Goal: Information Seeking & Learning: Learn about a topic

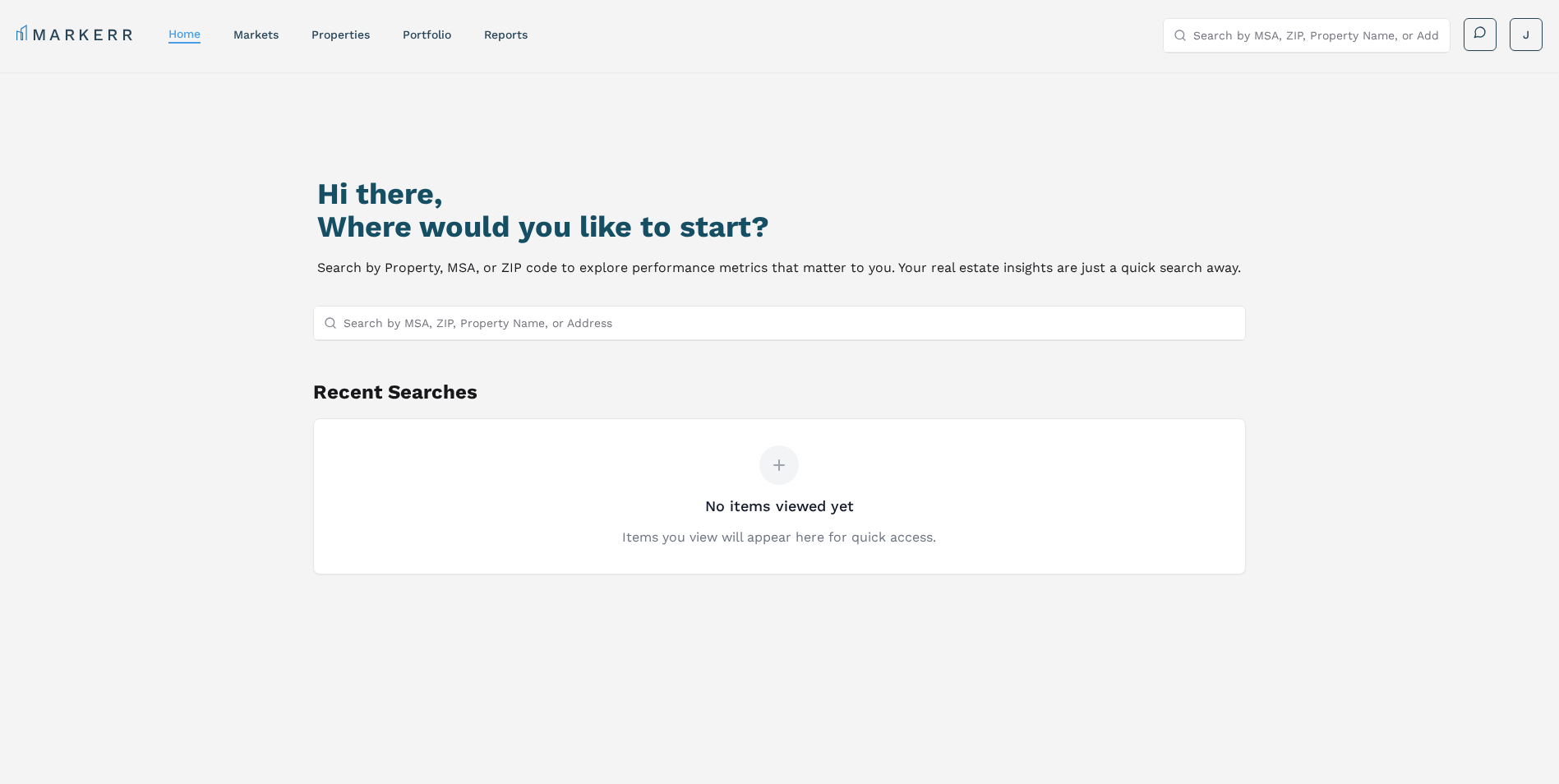
click at [713, 313] on input "Search by MSA, ZIP, Property Name, or Address" at bounding box center [789, 323] width 892 height 33
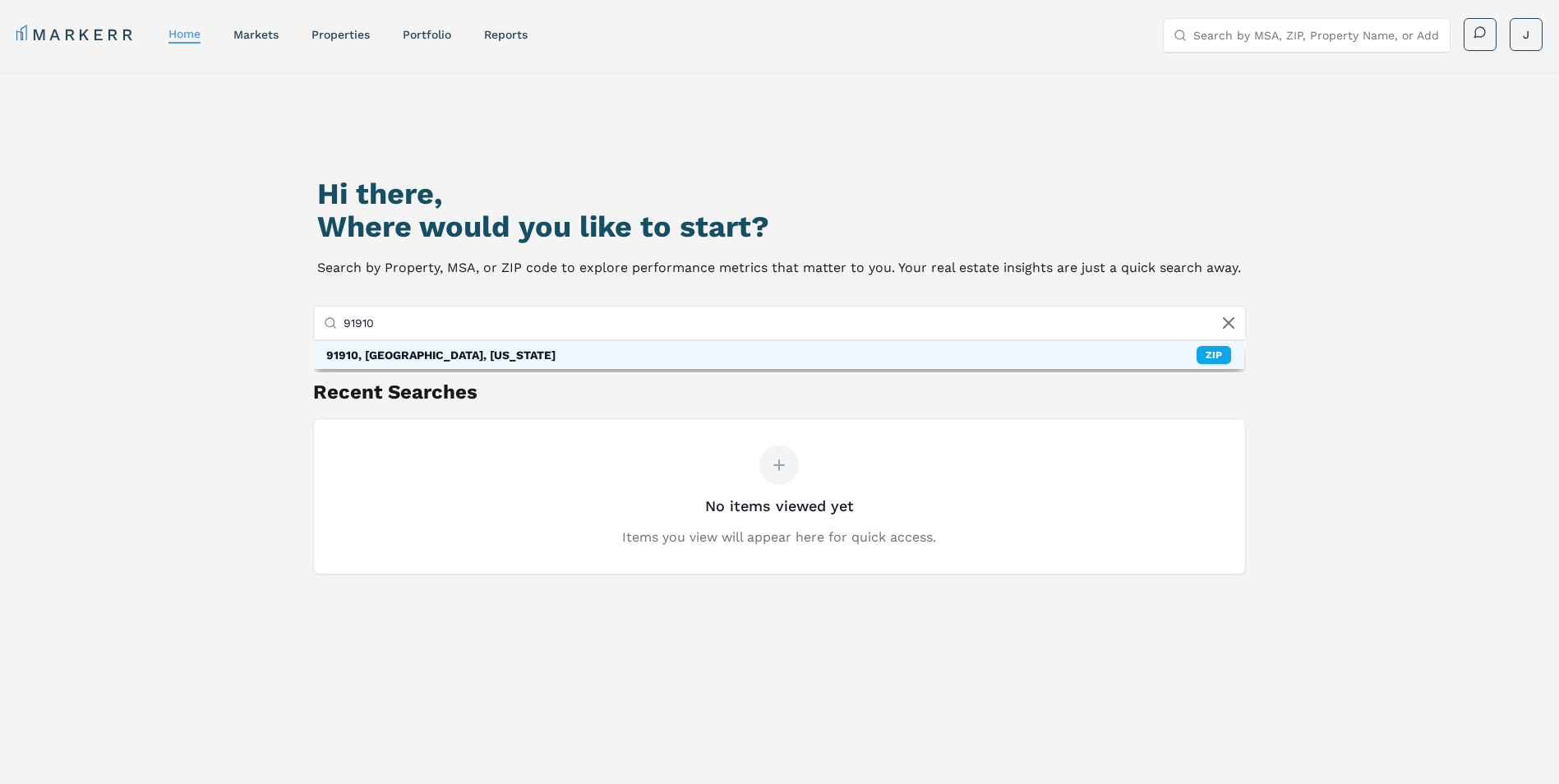
type input "91910"
click at [412, 357] on div "91910, Chula Vista, California" at bounding box center [441, 355] width 229 height 17
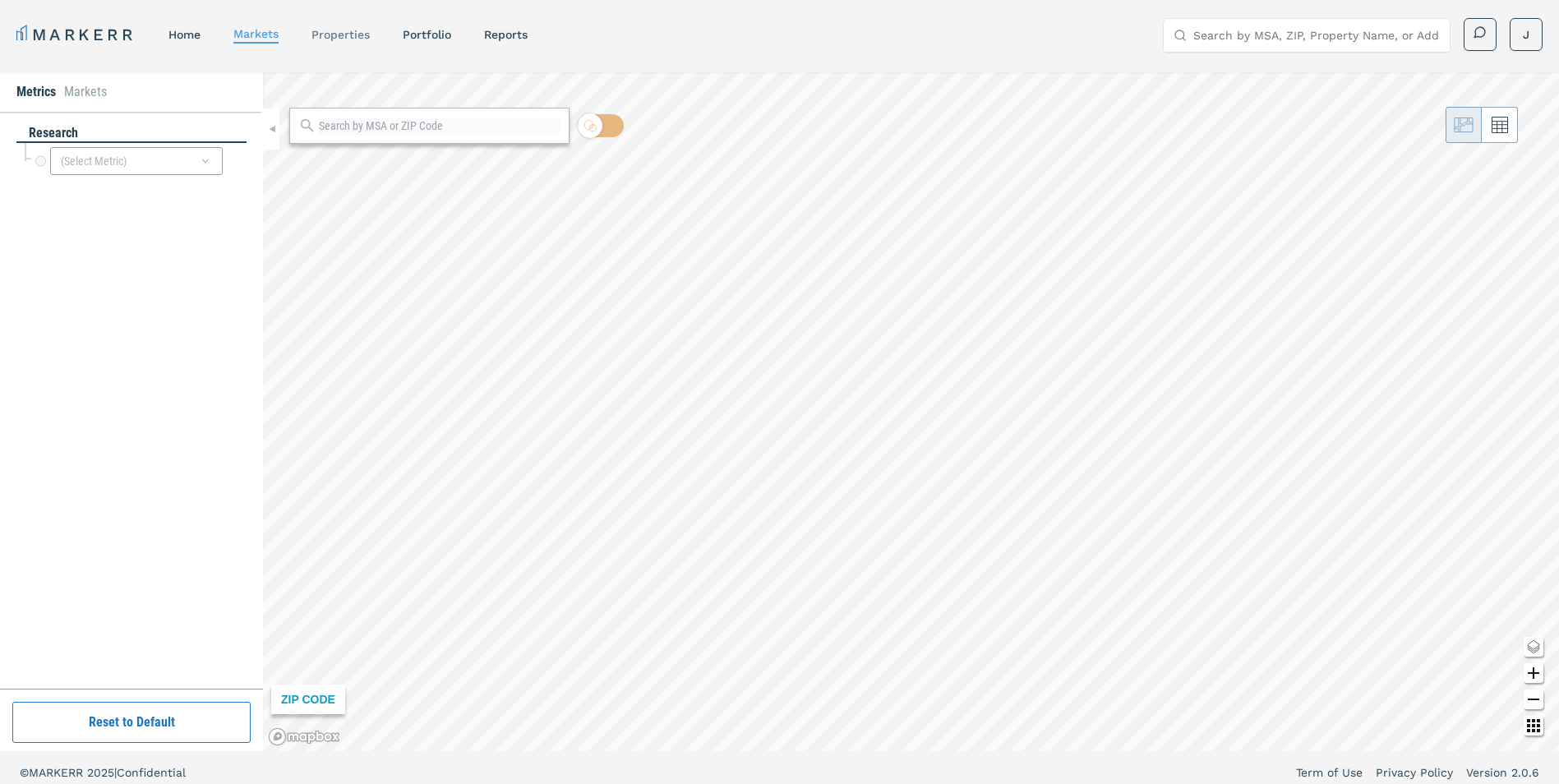
click at [360, 34] on link "properties" at bounding box center [341, 35] width 58 height 13
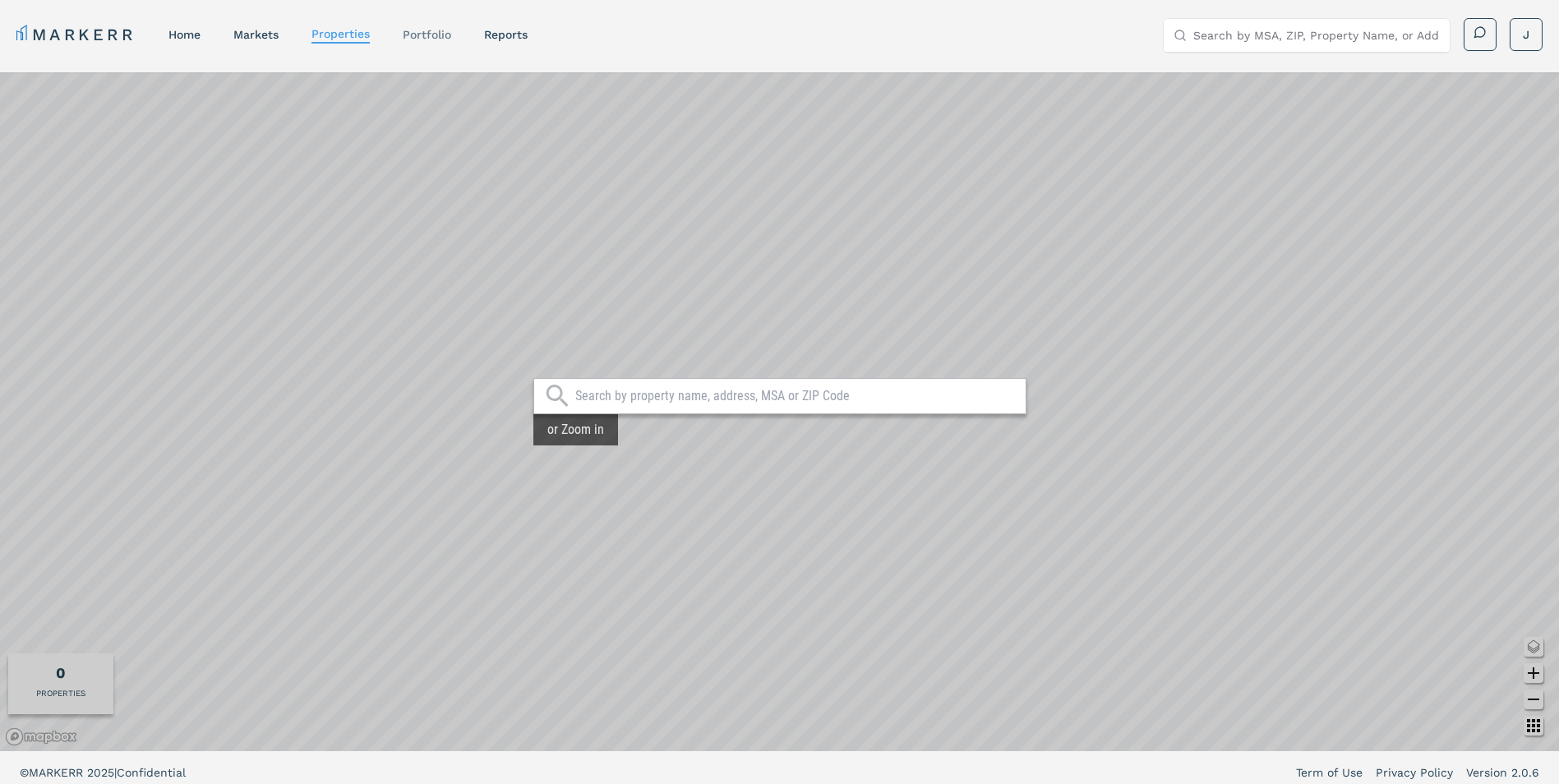
click at [430, 41] on div "Portfolio" at bounding box center [427, 35] width 48 height 17
click at [428, 37] on link "Portfolio" at bounding box center [427, 35] width 48 height 13
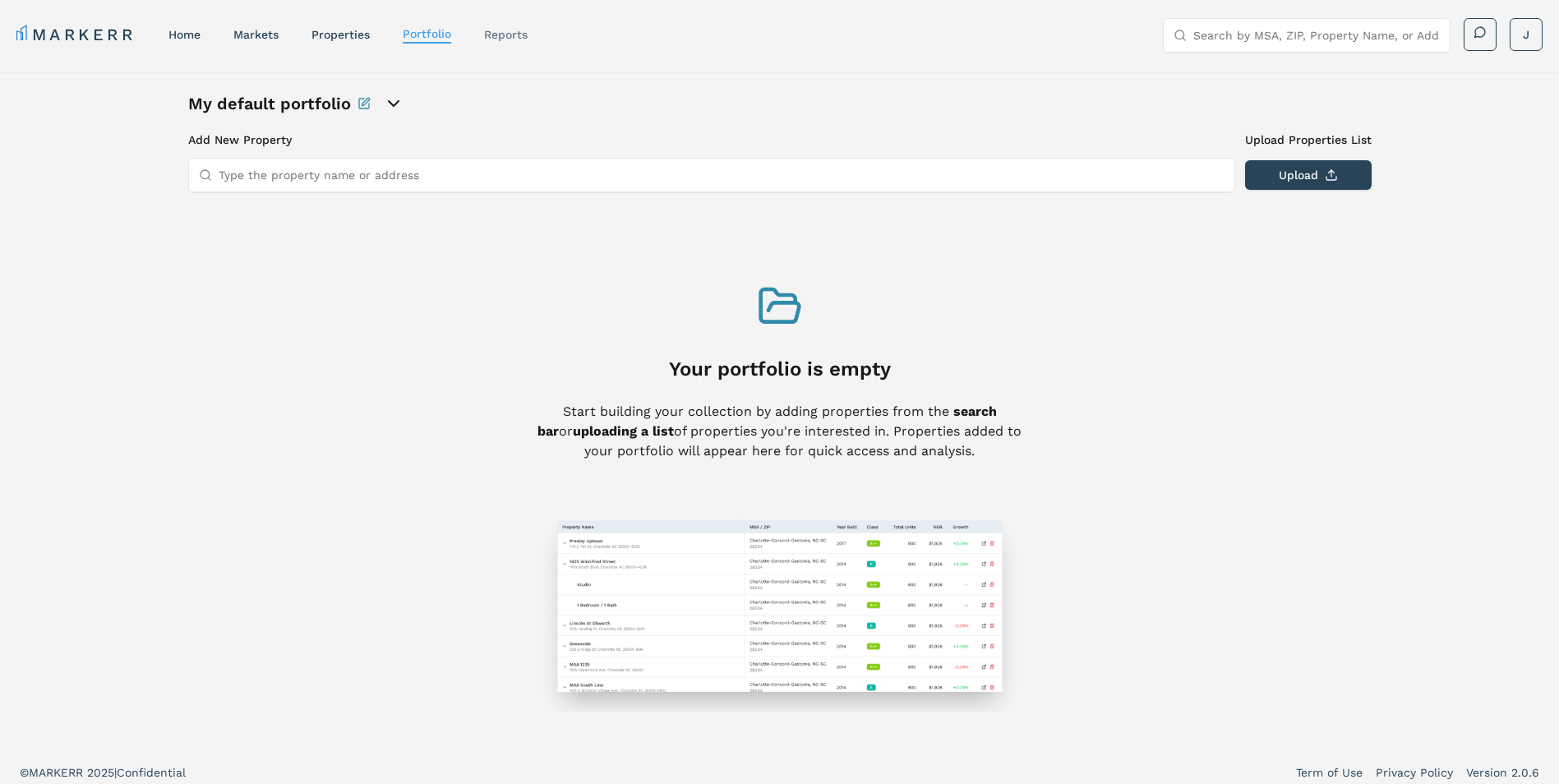
click at [518, 32] on link "reports" at bounding box center [506, 35] width 43 height 13
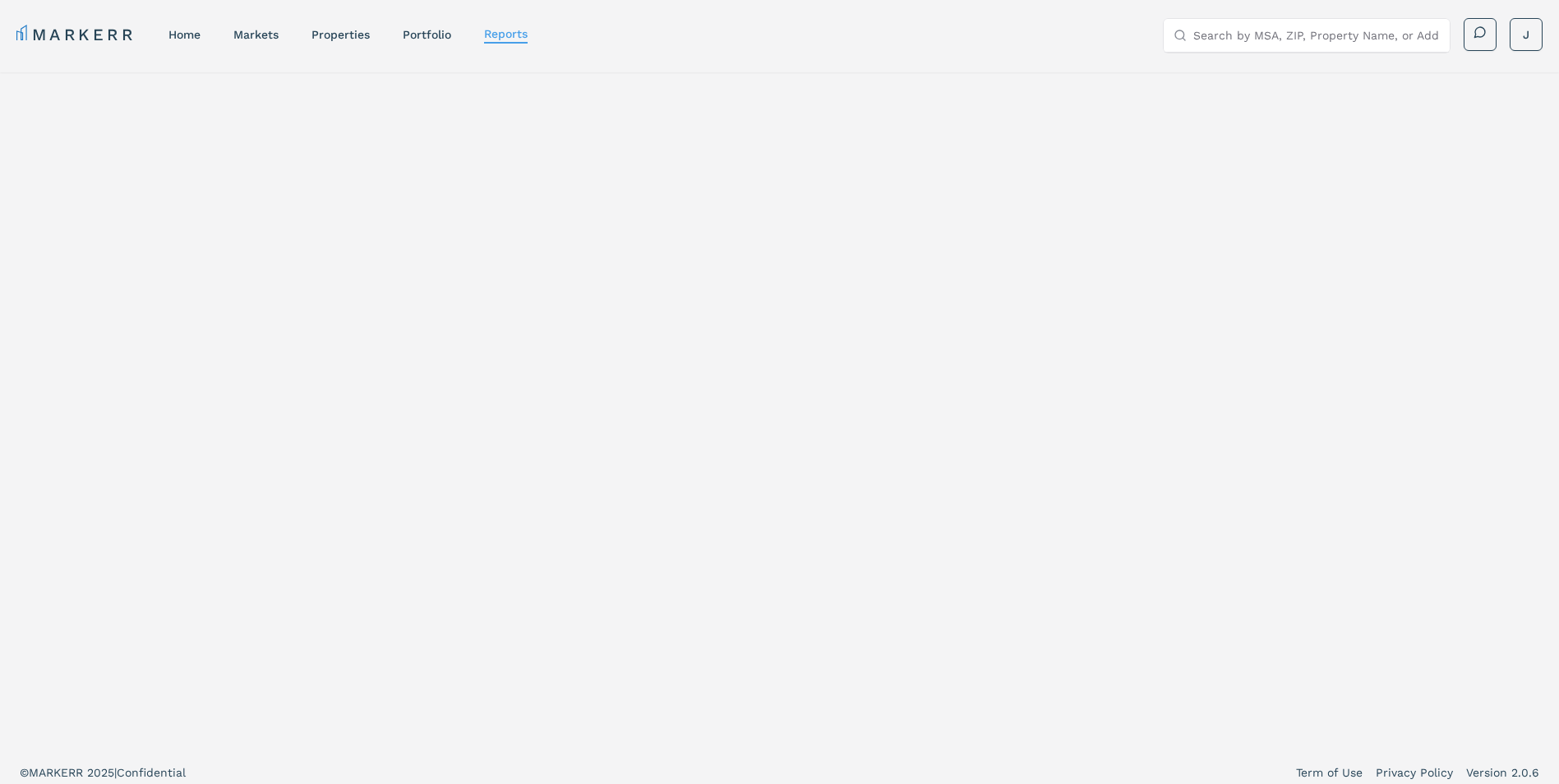
select select "-release_date"
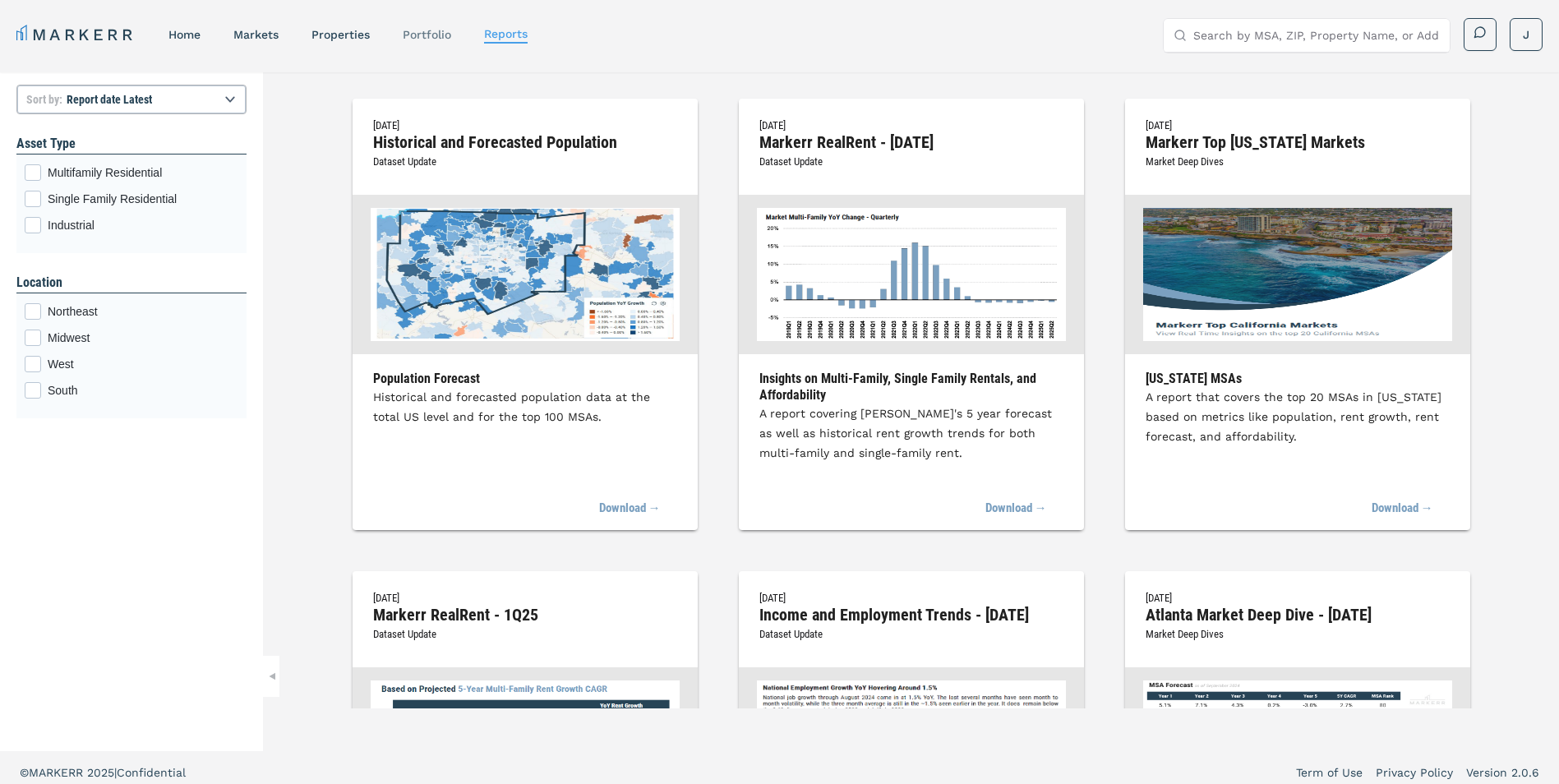
click at [411, 36] on link "Portfolio" at bounding box center [427, 35] width 48 height 13
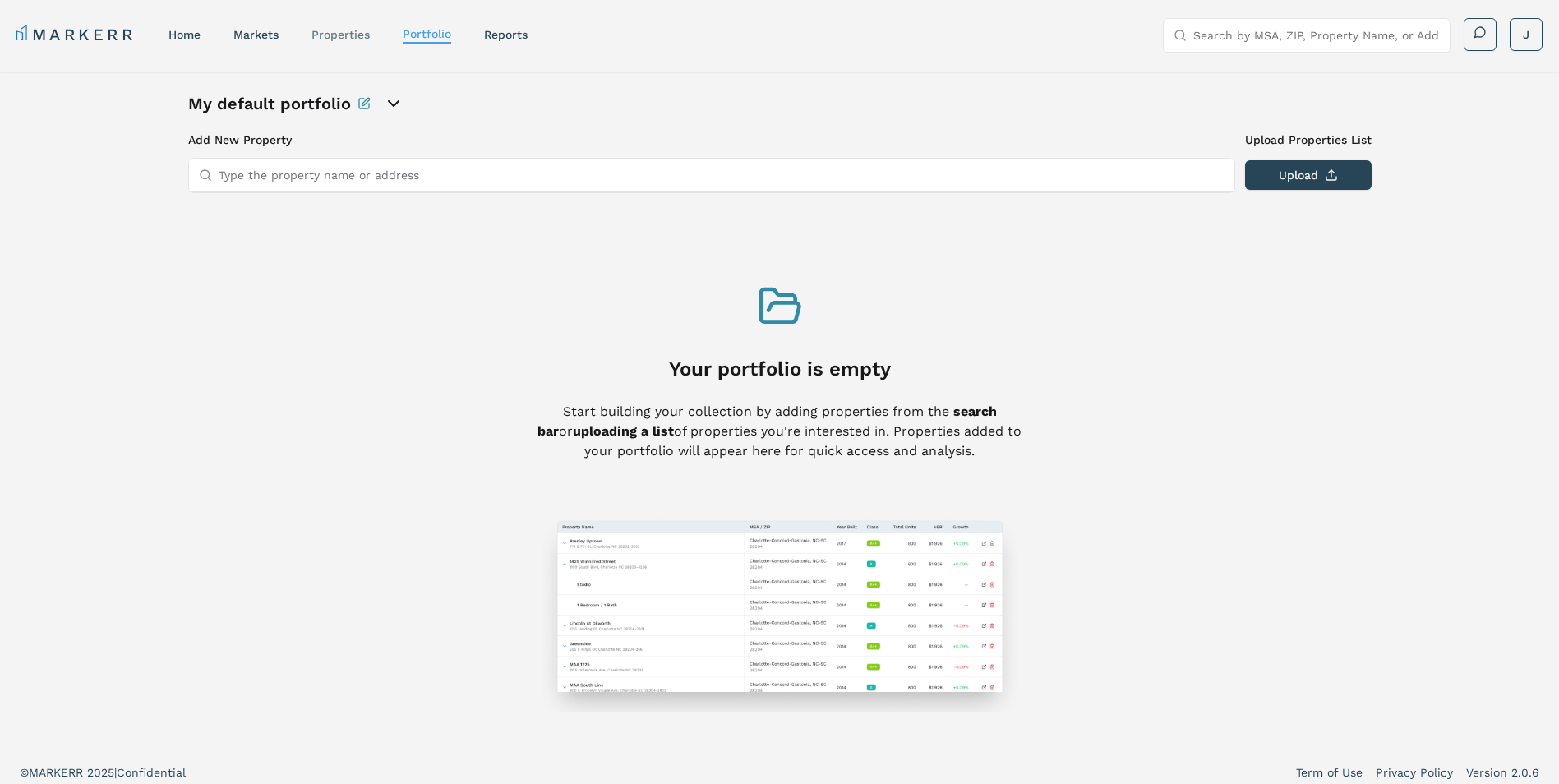
click at [334, 35] on link "properties" at bounding box center [341, 35] width 58 height 13
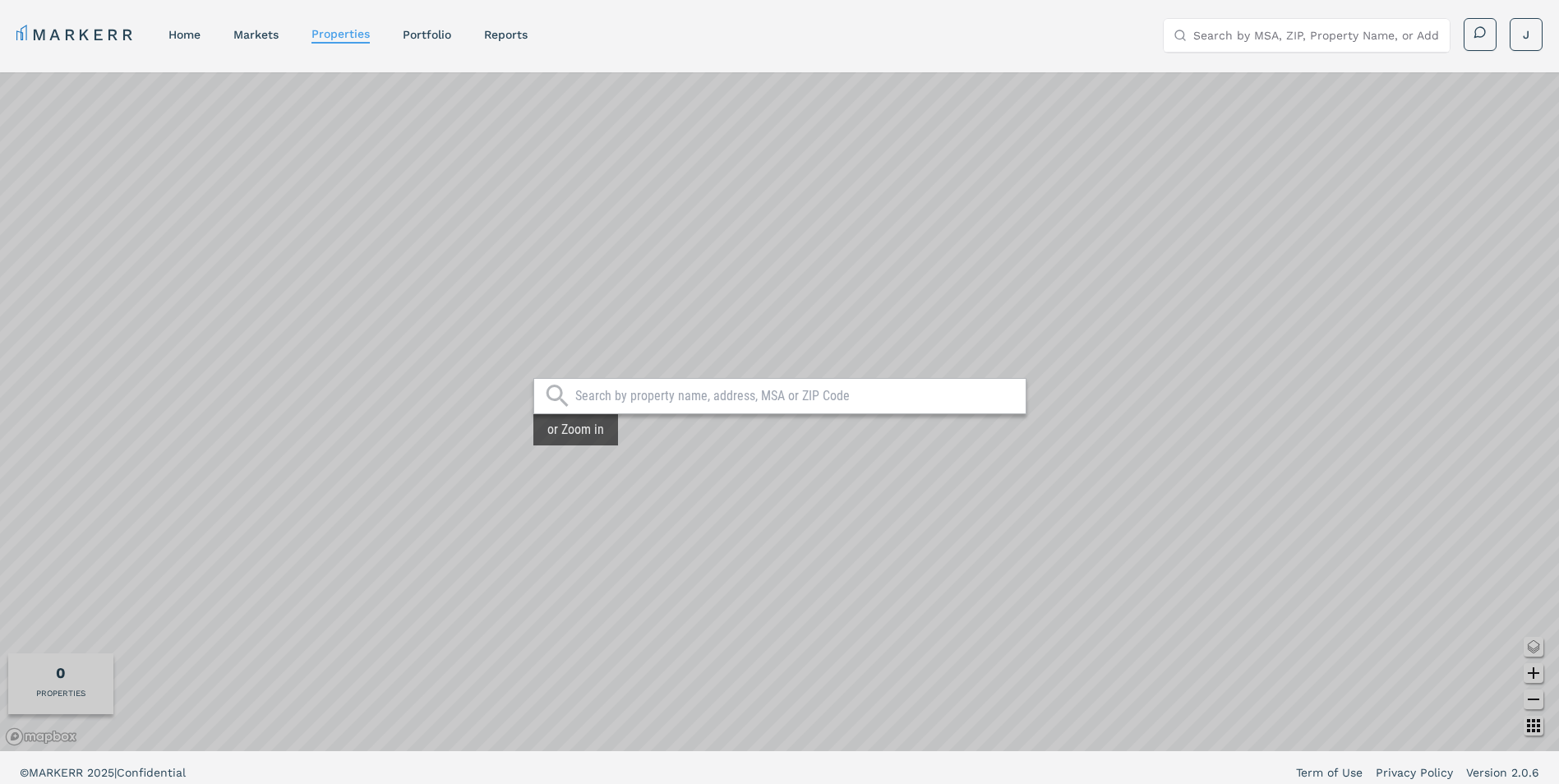
click at [549, 400] on icon at bounding box center [556, 396] width 22 height 22
click at [264, 37] on link "markets" at bounding box center [256, 35] width 45 height 13
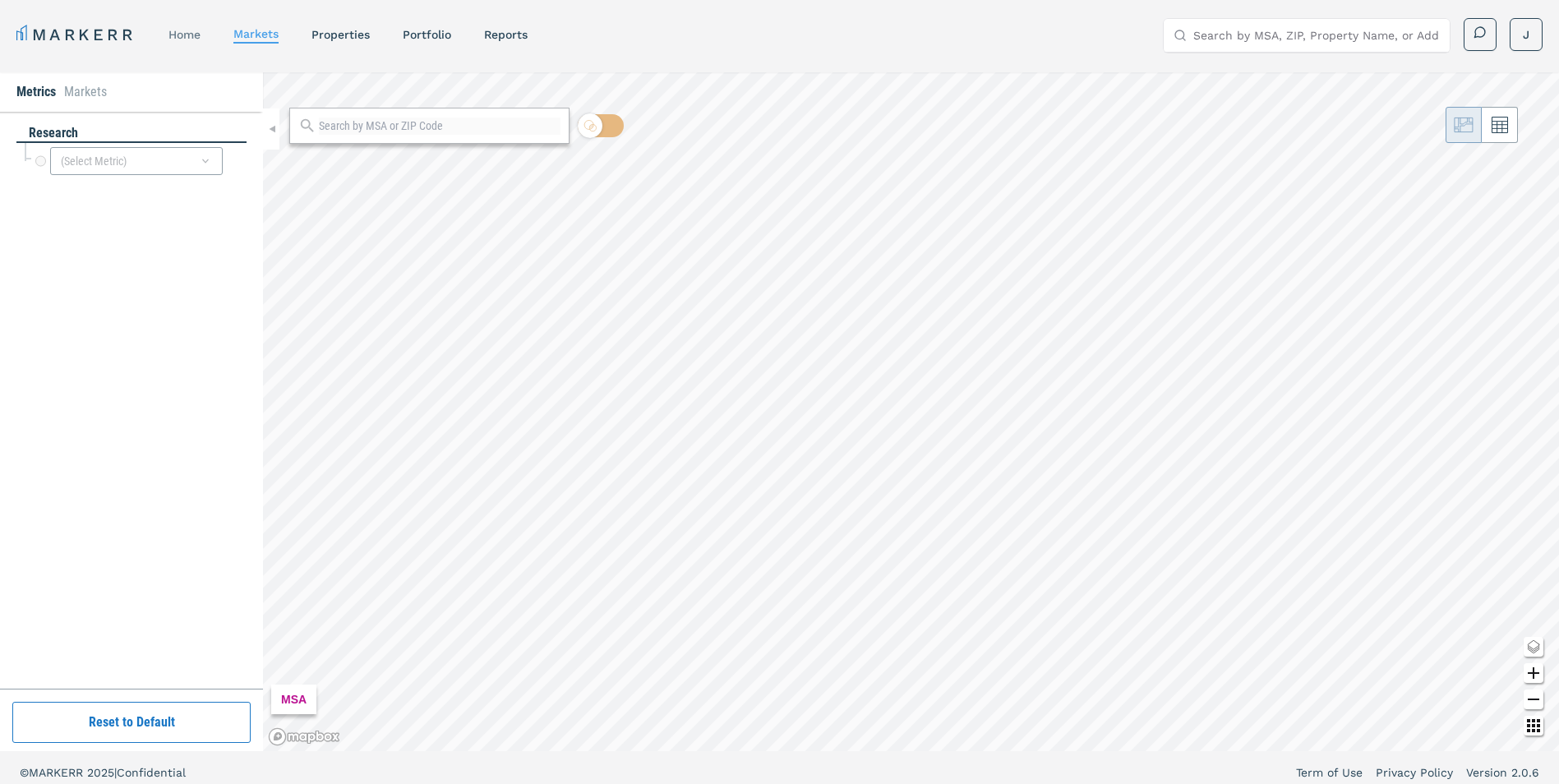
click at [194, 32] on link "home" at bounding box center [185, 35] width 32 height 13
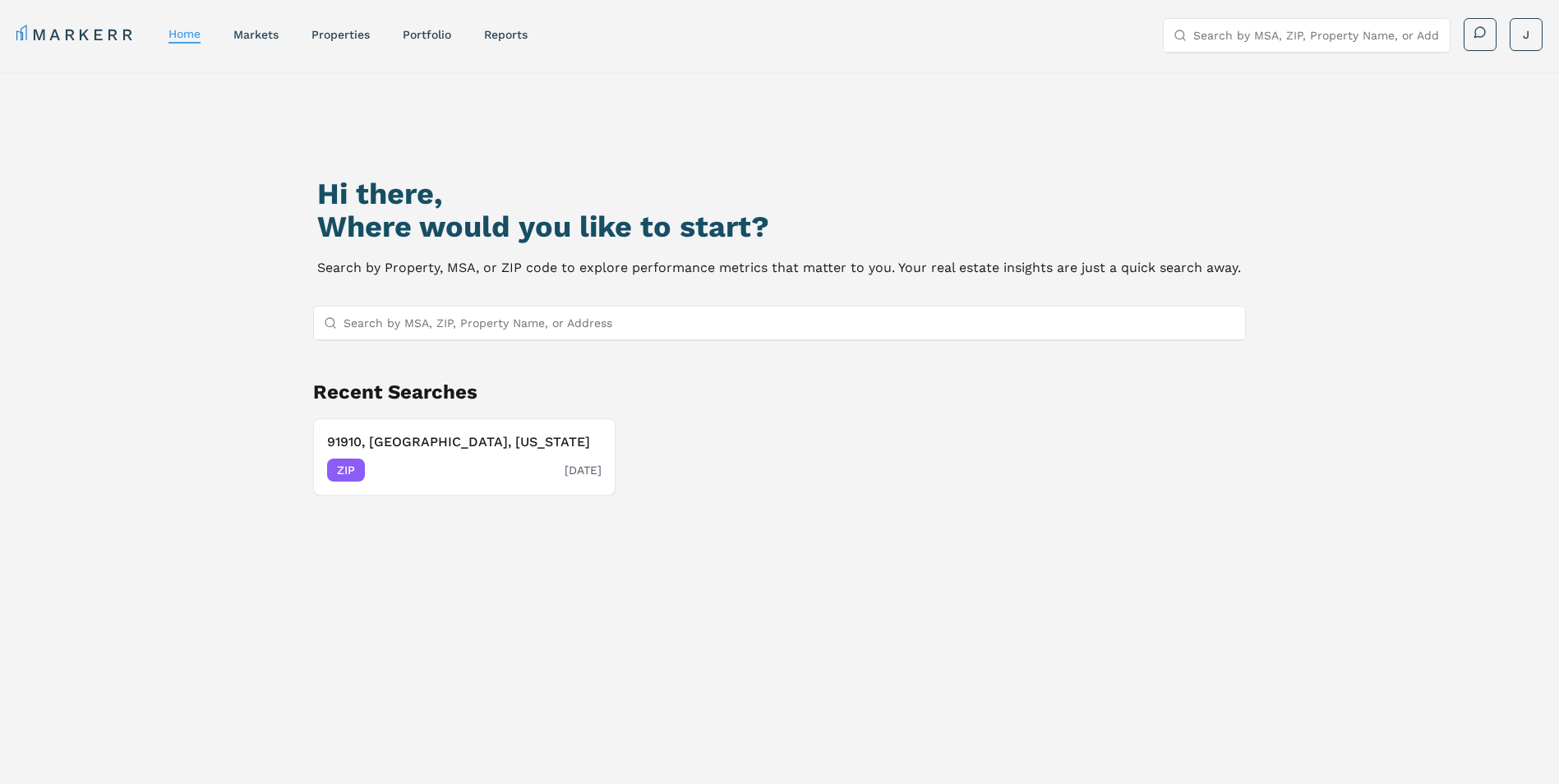
click at [361, 466] on span "ZIP" at bounding box center [345, 470] width 37 height 23
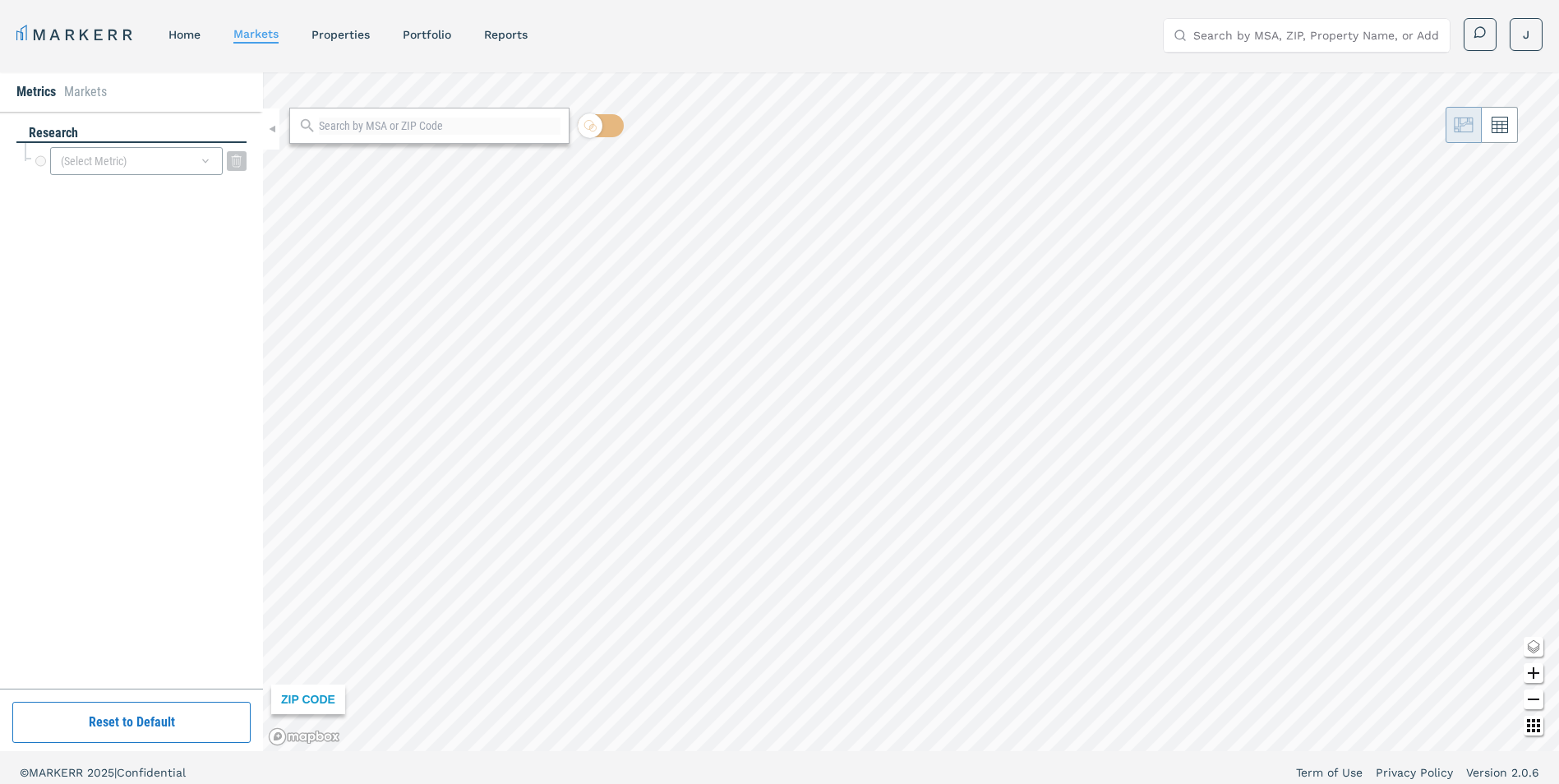
click at [148, 169] on div "(Select Metric)" at bounding box center [136, 161] width 173 height 28
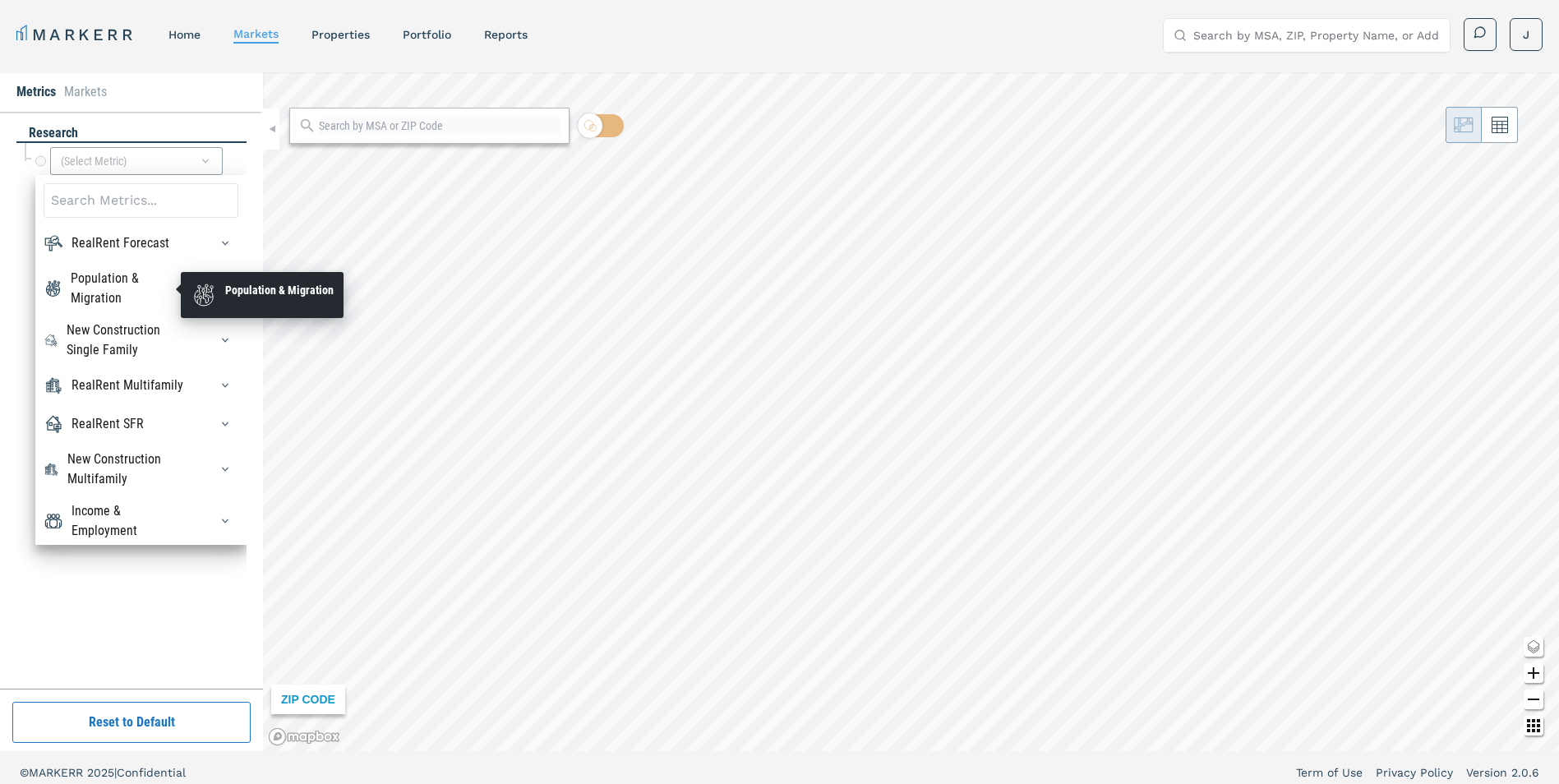
click at [122, 285] on div "Population & Migration" at bounding box center [130, 288] width 118 height 39
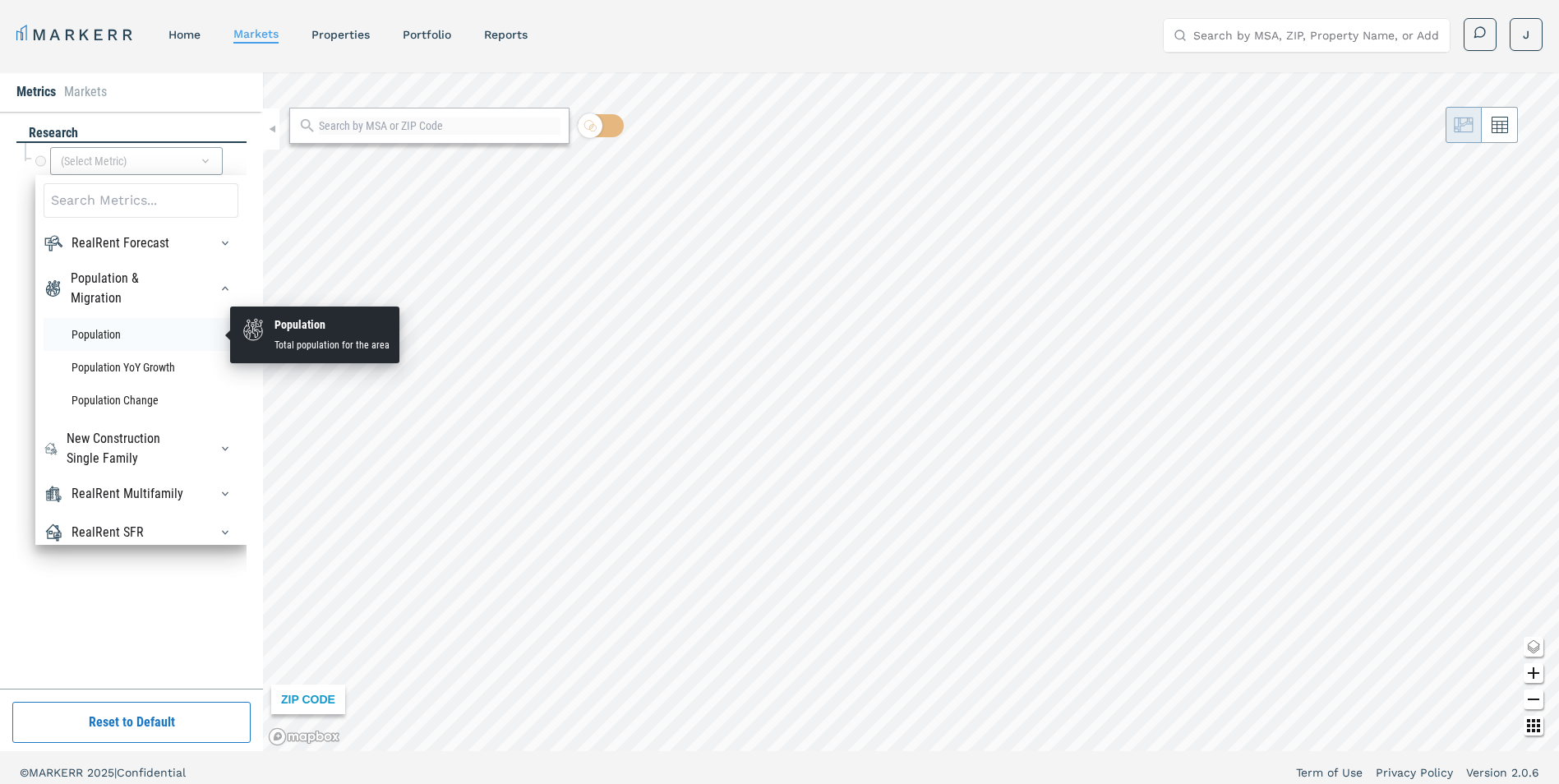
click at [114, 334] on li "Population" at bounding box center [141, 334] width 195 height 33
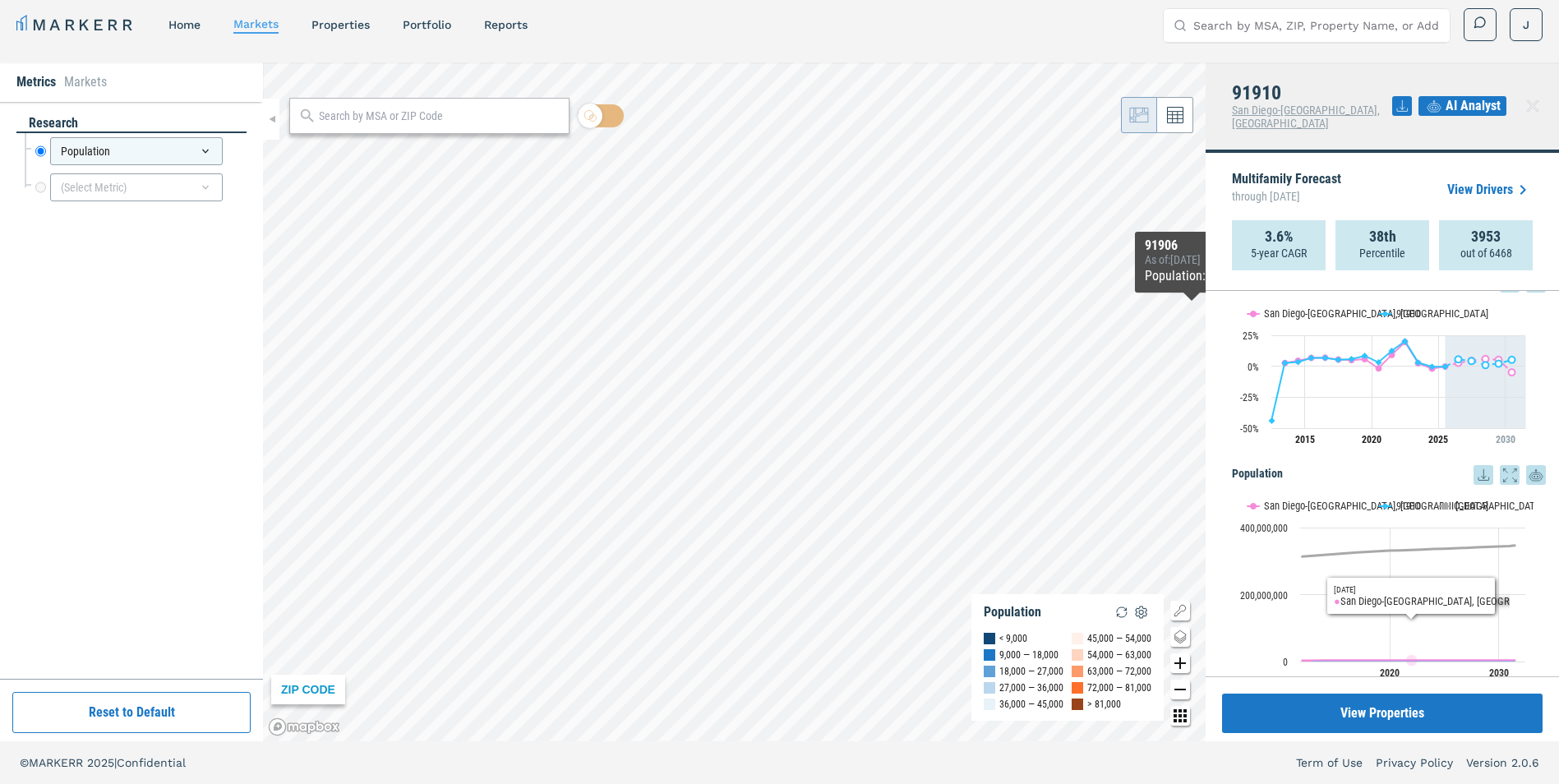
scroll to position [59, 0]
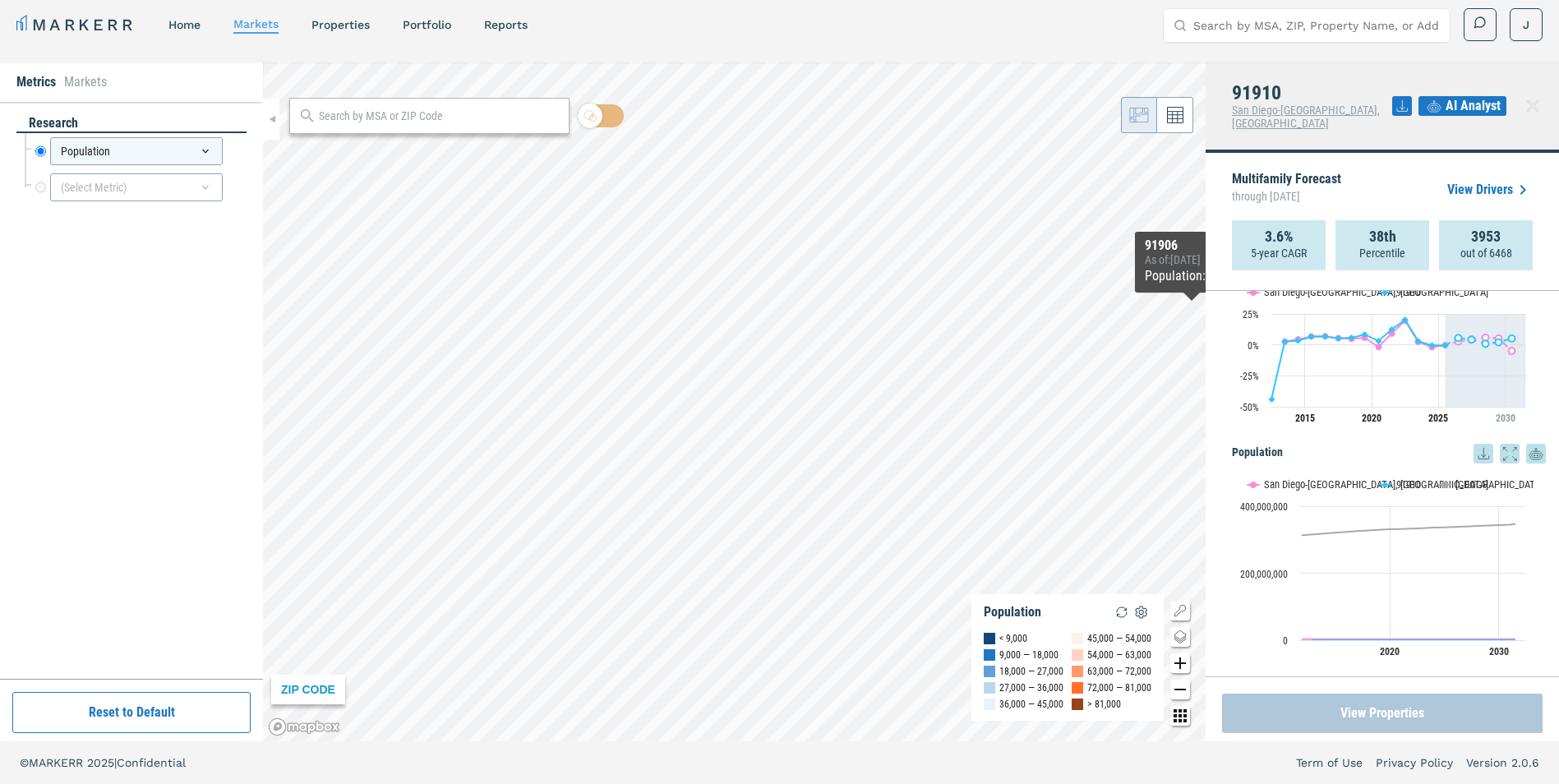
click at [1398, 700] on button "View Properties" at bounding box center [1382, 713] width 320 height 39
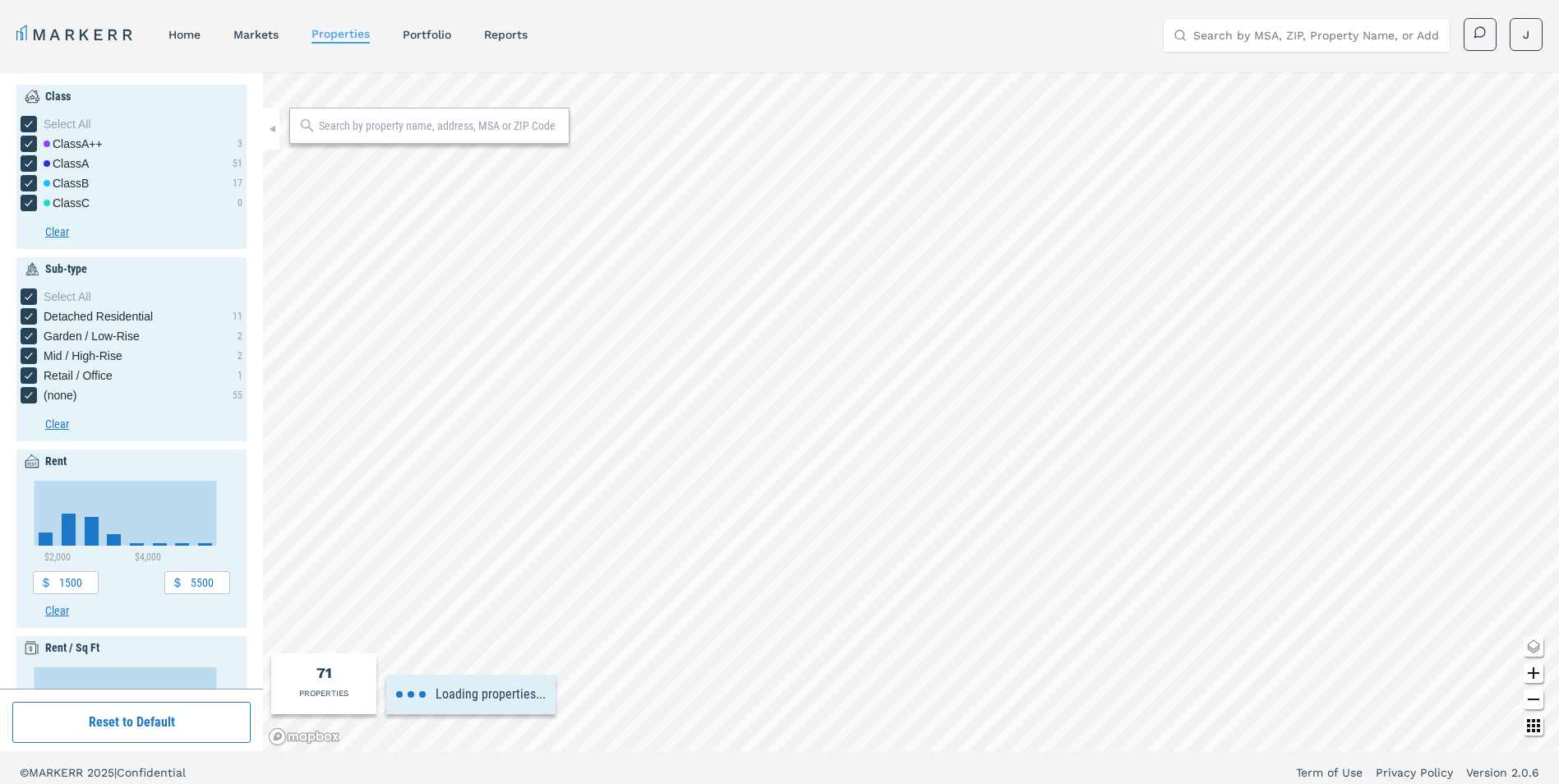
type input "5000"
type input "1990"
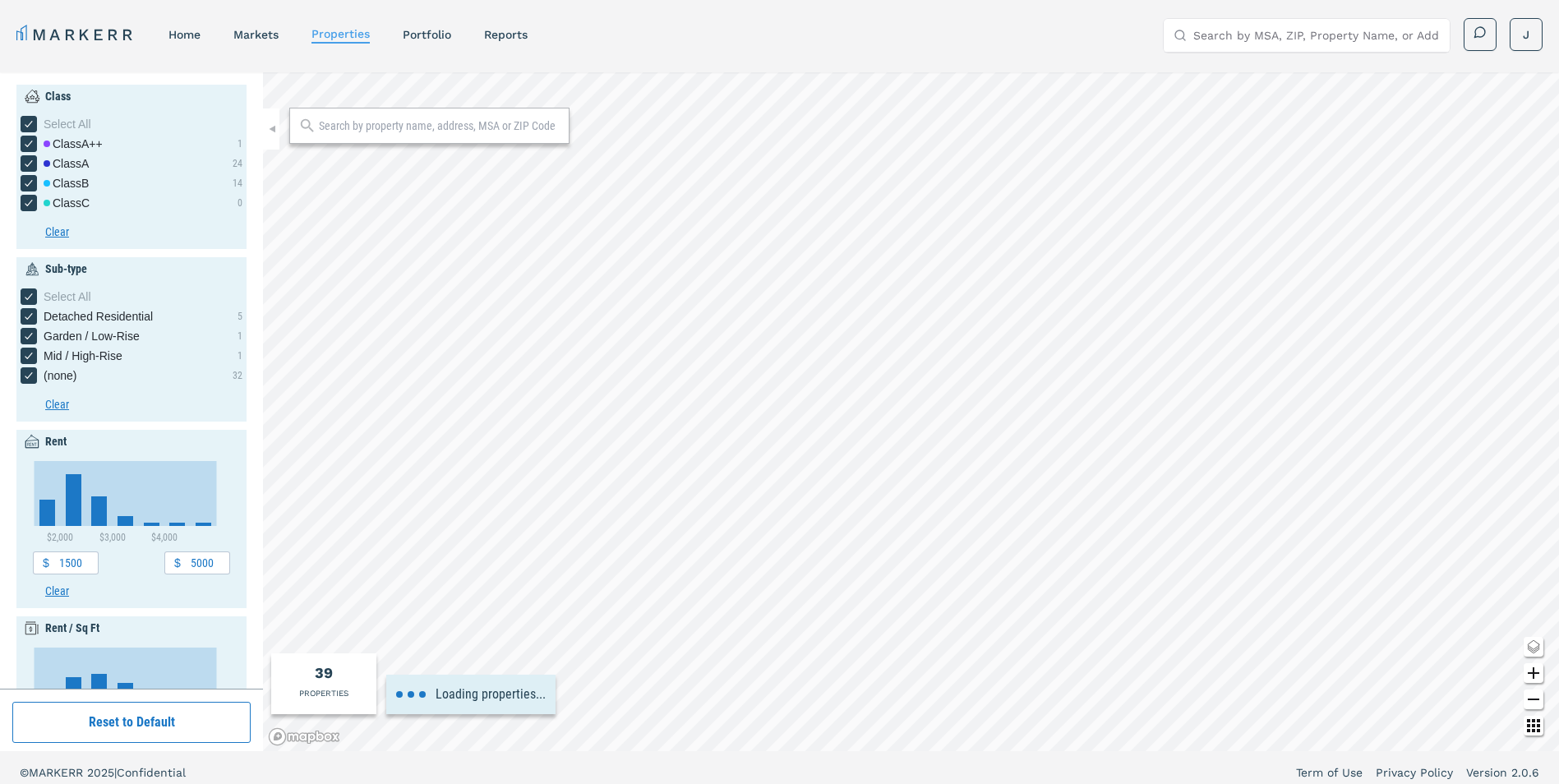
type input "4500"
type input "5"
type input "1950"
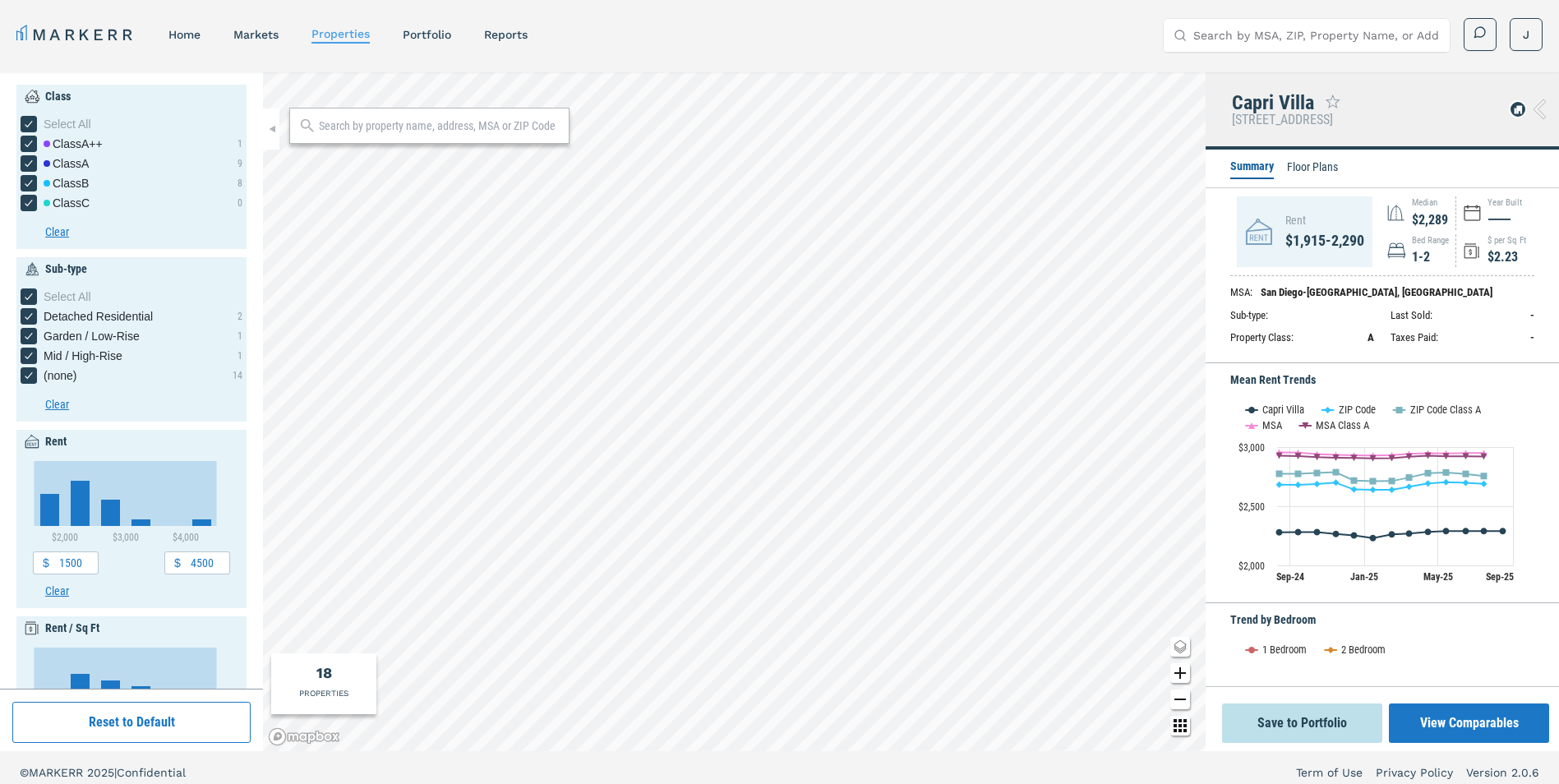
click at [1312, 171] on li "Floor Plans" at bounding box center [1312, 169] width 51 height 20
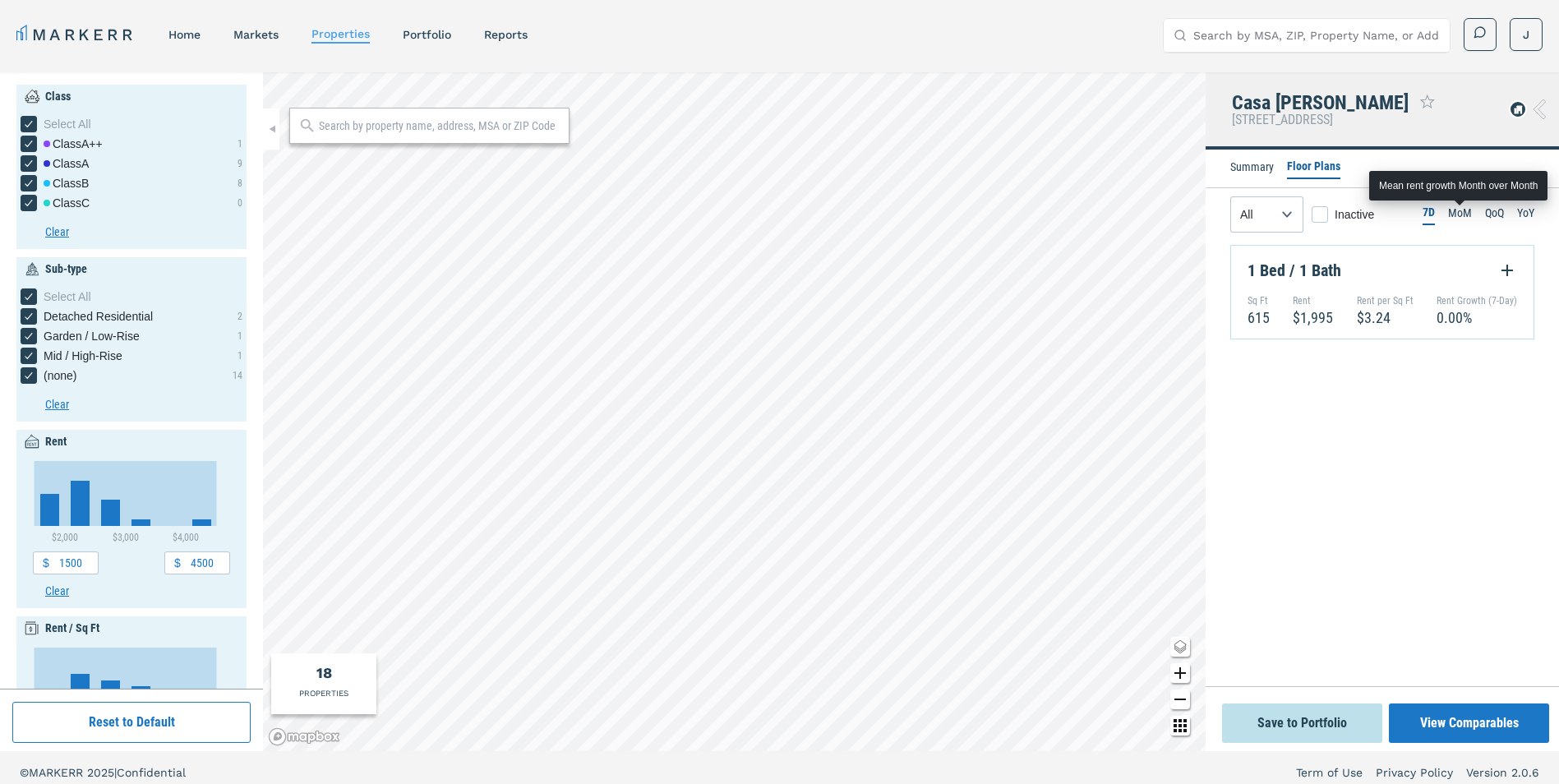
click at [1455, 213] on li "MoM" at bounding box center [1459, 214] width 24 height 20
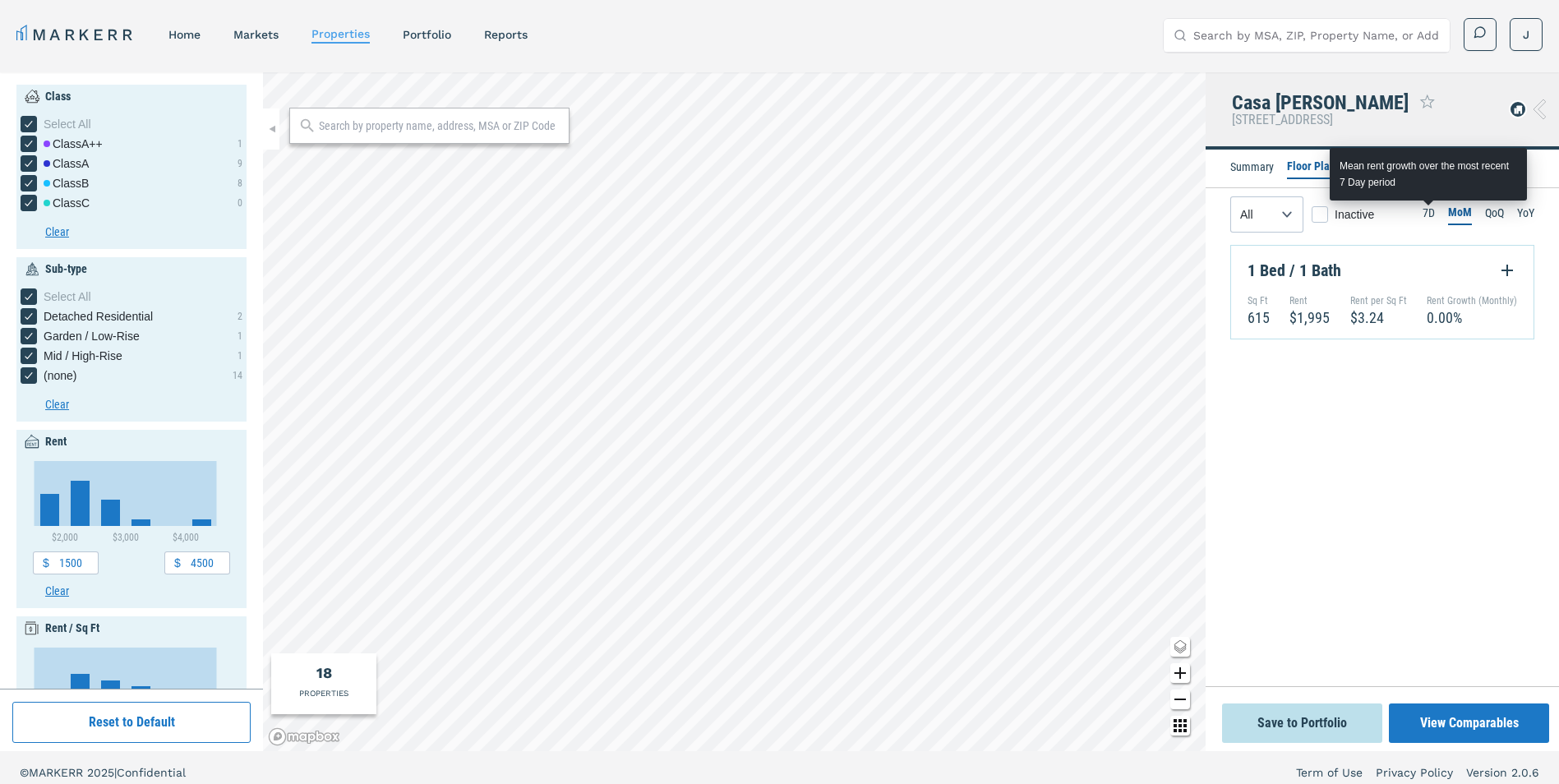
click at [1431, 213] on li "7D" at bounding box center [1428, 214] width 12 height 20
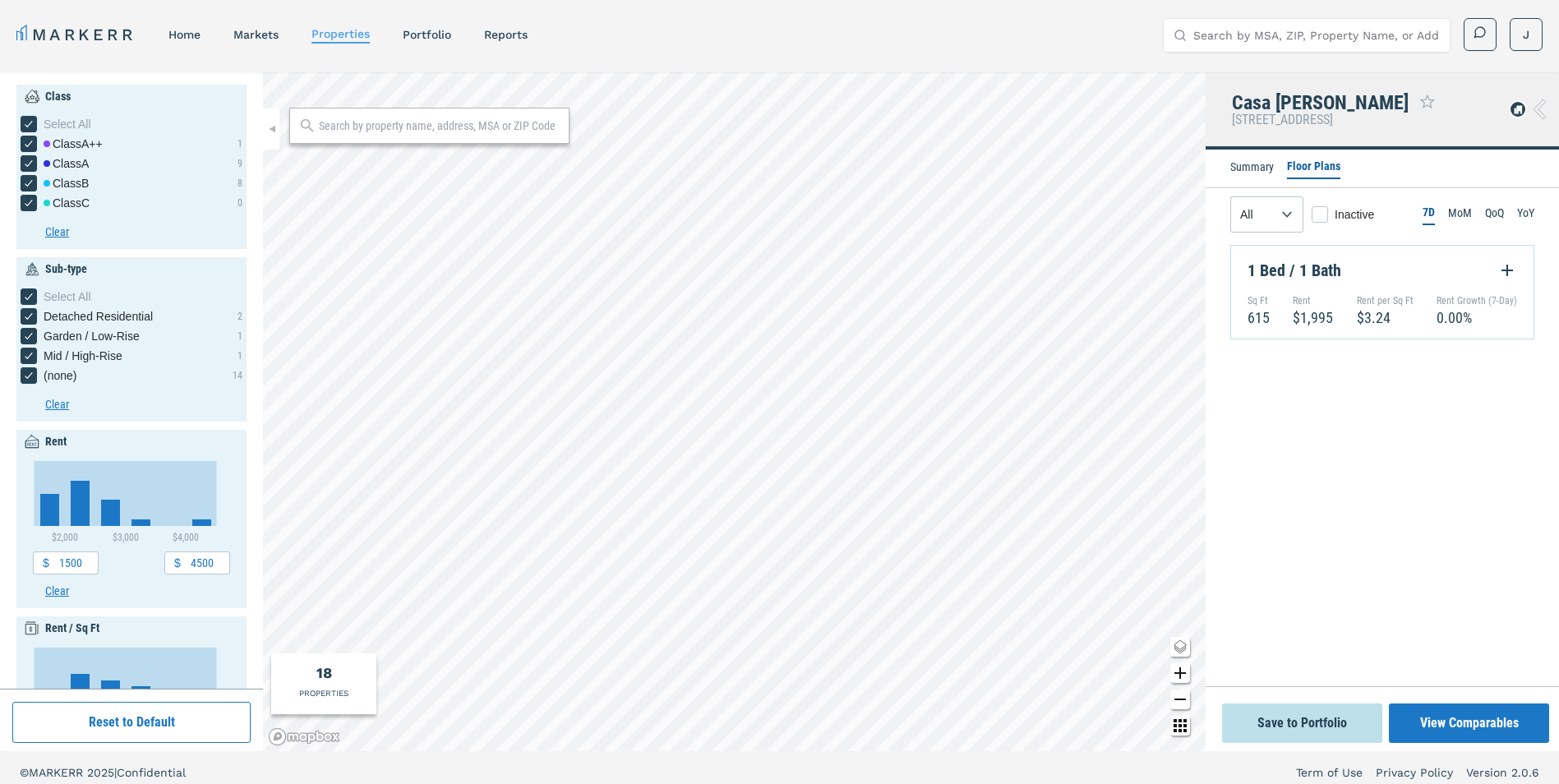
click at [1252, 170] on li "Summary" at bounding box center [1252, 169] width 43 height 20
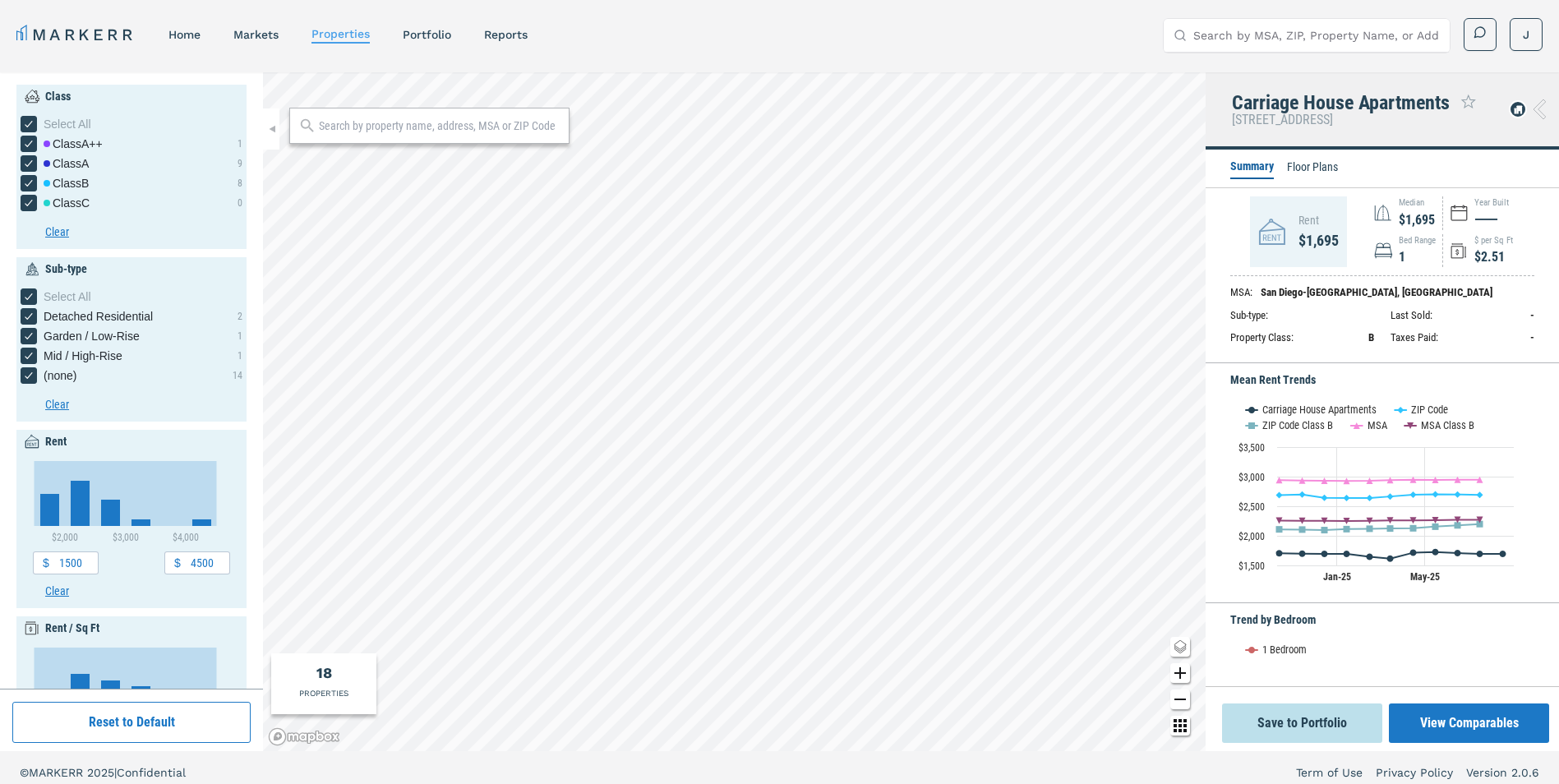
click at [1323, 172] on li "Floor Plans" at bounding box center [1312, 169] width 51 height 20
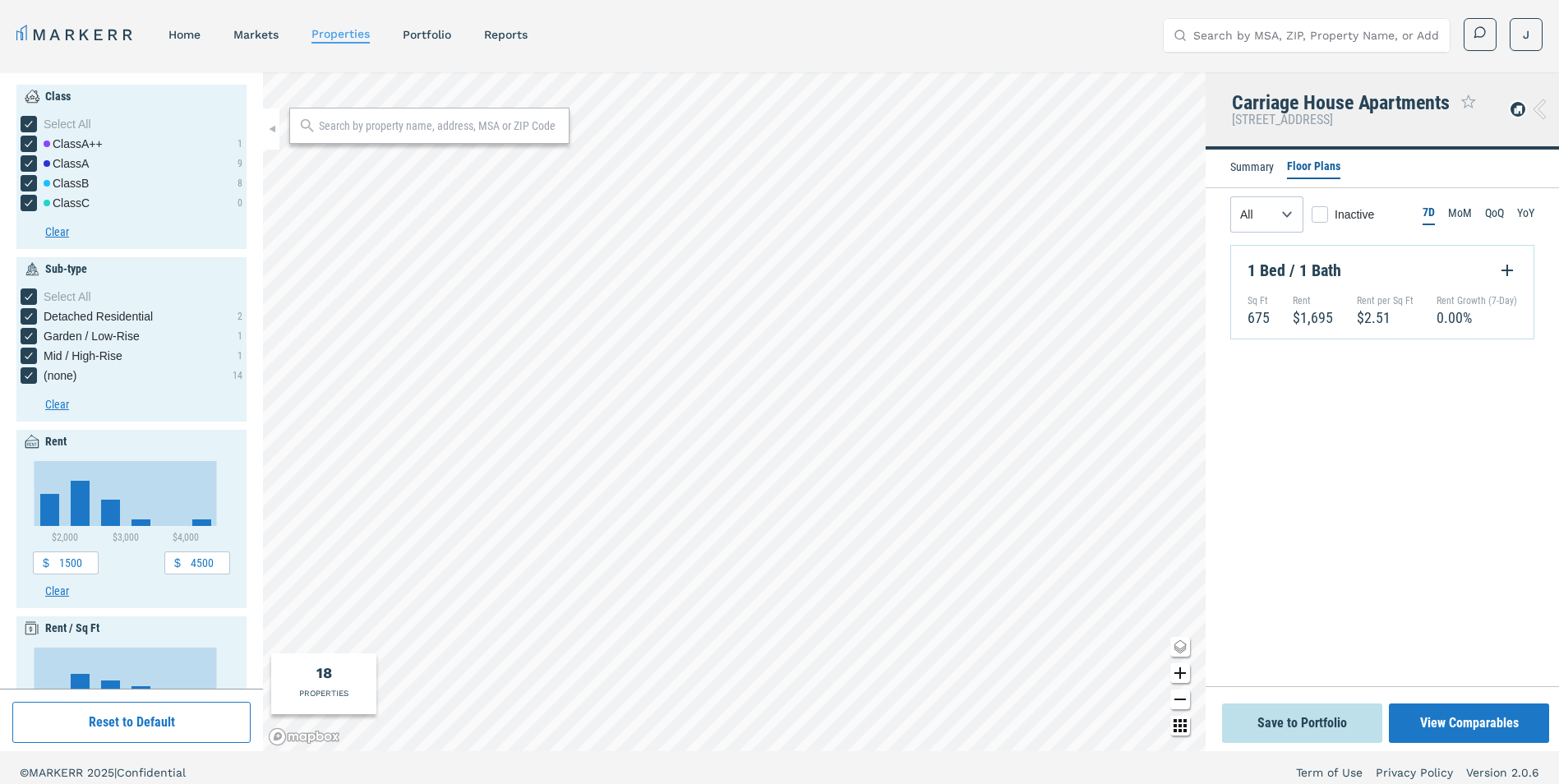
click at [1241, 178] on li "Summary" at bounding box center [1252, 169] width 43 height 20
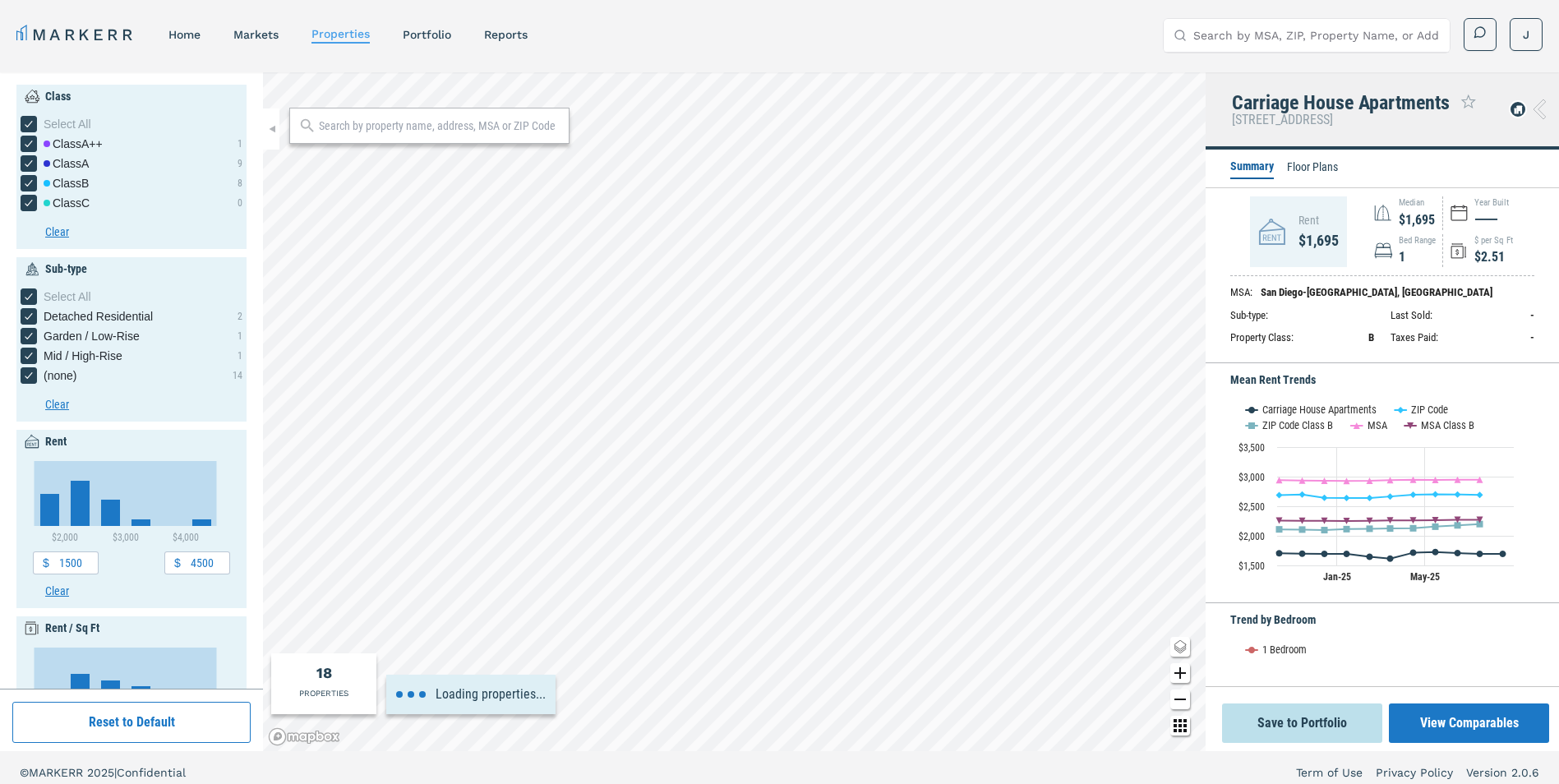
type input "5000"
type input "5.5"
type input "1940"
type input "2040"
type input "1000"
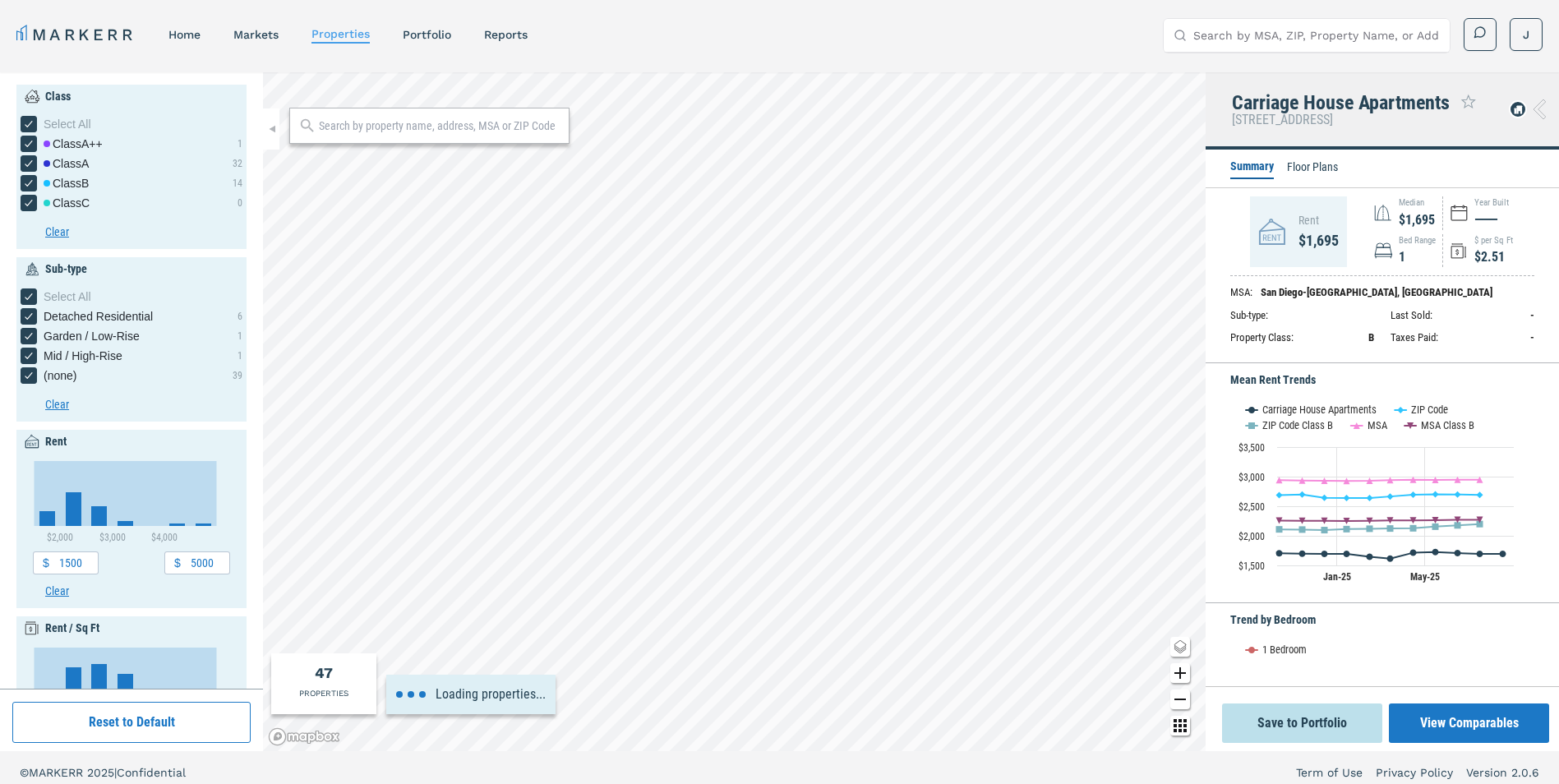
type input "9000"
type input "0"
type input "35"
type input "1900"
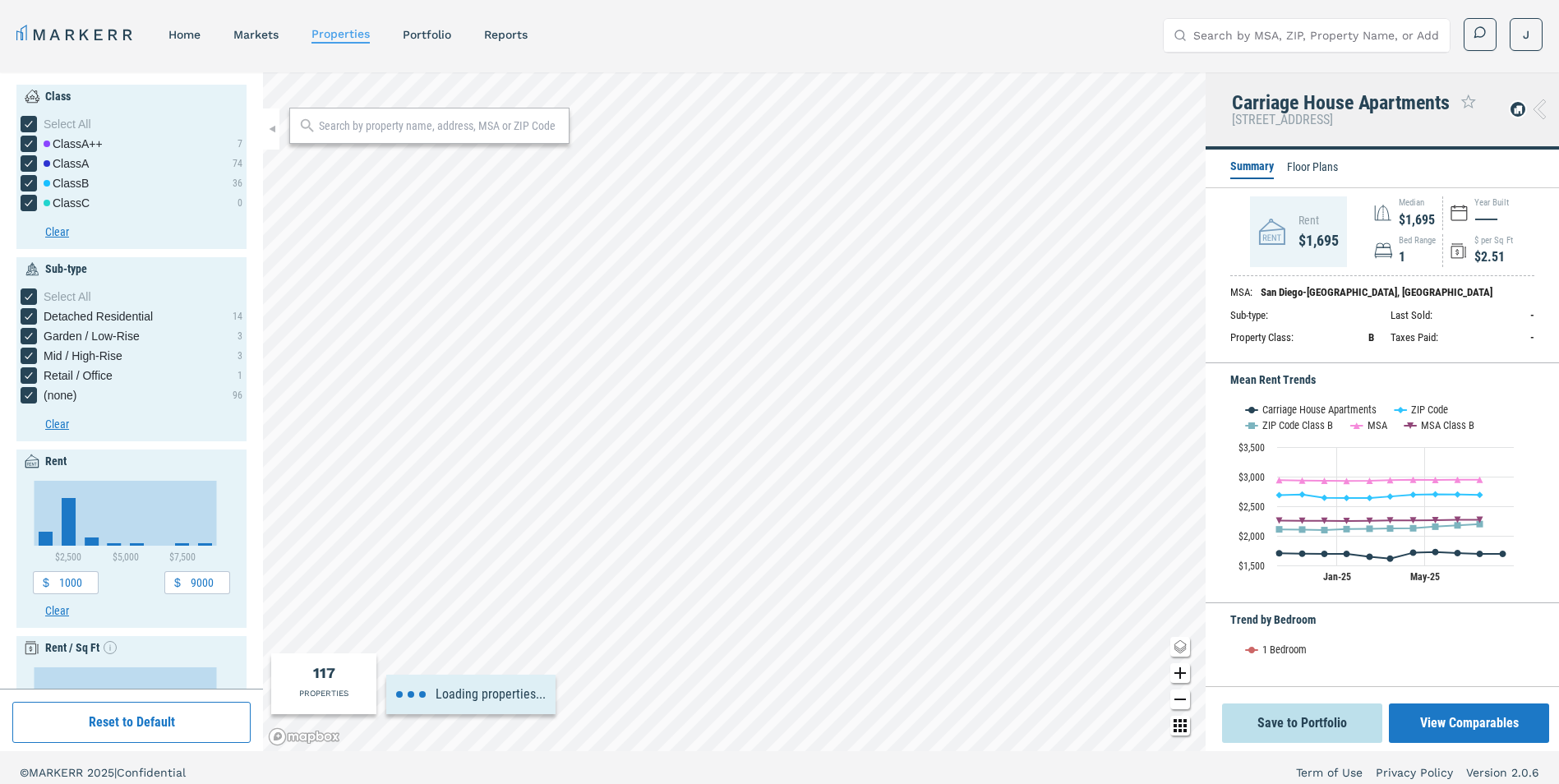
type input "10000"
type input "1.5"
type input "6"
type input "1940"
type input "2020"
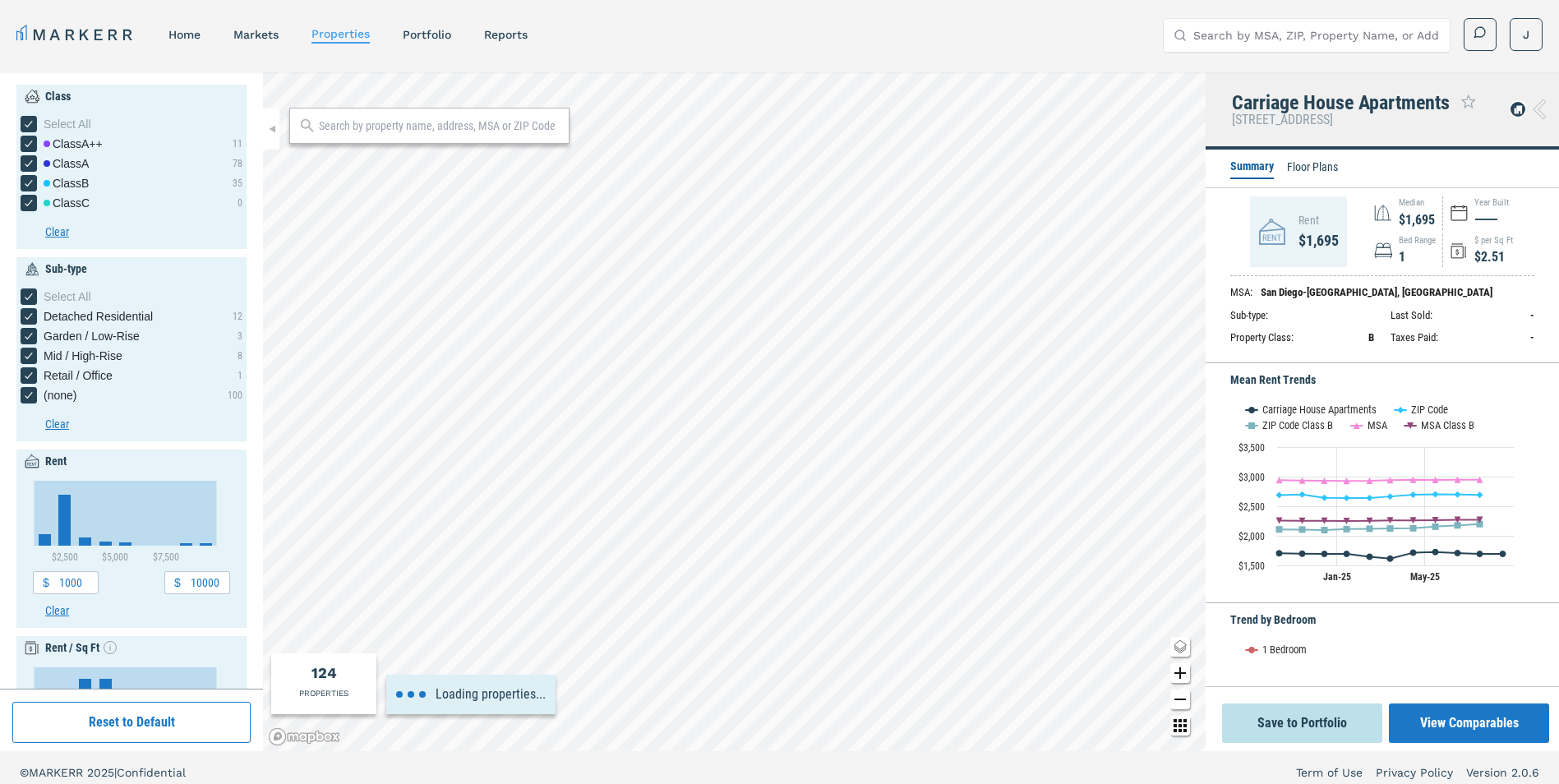
type input "1500"
type input "4000"
type input "1.8"
type input "4"
type input "2000"
